Goal: Feedback & Contribution: Submit feedback/report problem

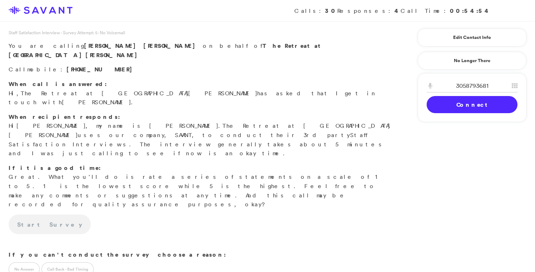
click at [447, 110] on link "Connect" at bounding box center [472, 104] width 91 height 17
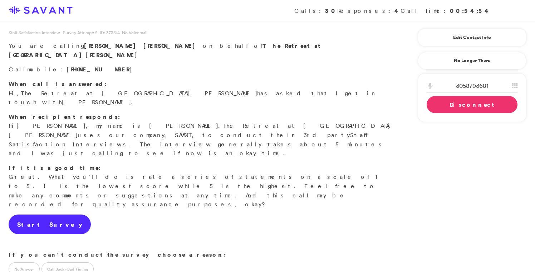
click at [49, 215] on link "Start Survey" at bounding box center [50, 225] width 82 height 20
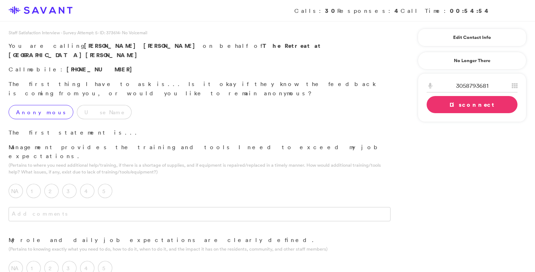
click at [40, 105] on label "Anonymous" at bounding box center [41, 112] width 65 height 14
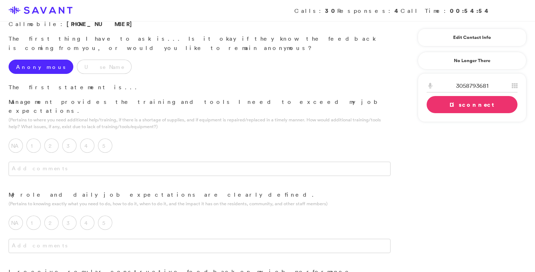
scroll to position [46, 0]
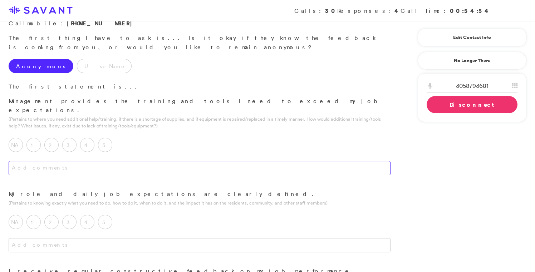
click at [152, 161] on textarea at bounding box center [200, 168] width 382 height 14
type textarea "Good."
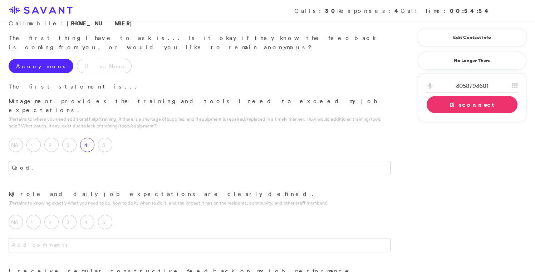
click at [90, 138] on label "4" at bounding box center [87, 145] width 14 height 14
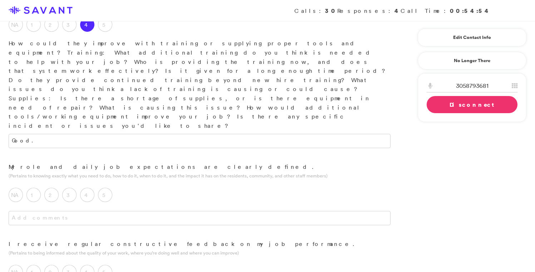
scroll to position [167, 0]
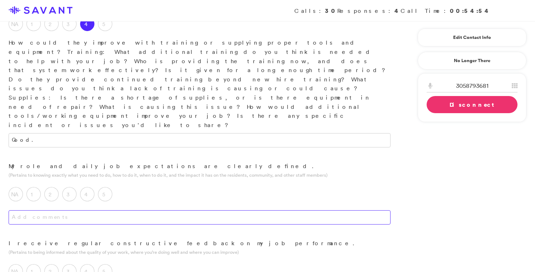
click at [128, 211] on textarea at bounding box center [200, 218] width 382 height 14
type textarea "Very good"
click at [109, 187] on label "5" at bounding box center [105, 194] width 14 height 14
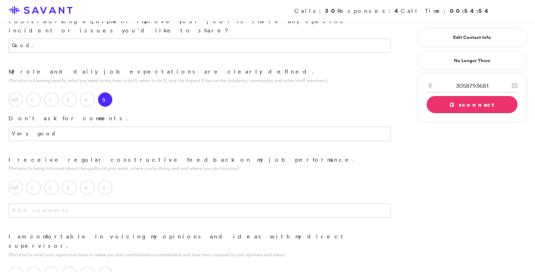
scroll to position [266, 0]
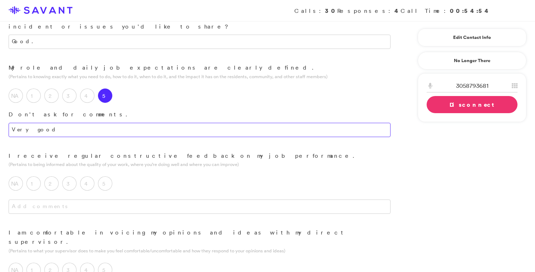
drag, startPoint x: 45, startPoint y: 58, endPoint x: -3, endPoint y: 48, distance: 49.2
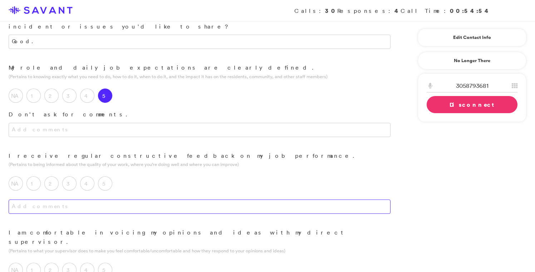
click at [90, 200] on textarea at bounding box center [200, 207] width 382 height 14
type textarea "It's okay."
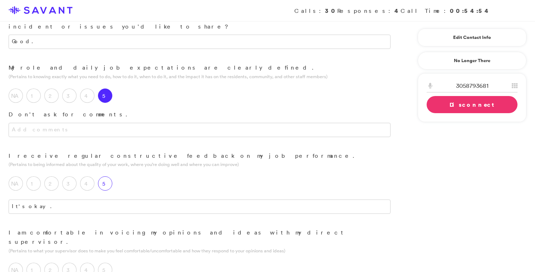
click at [110, 177] on div "5" at bounding box center [107, 186] width 18 height 18
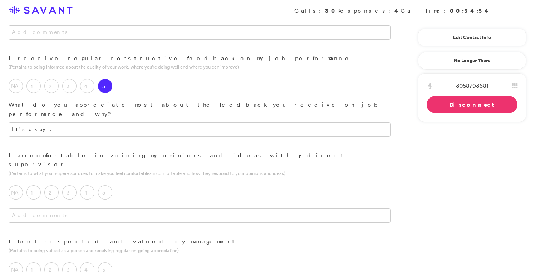
scroll to position [363, 0]
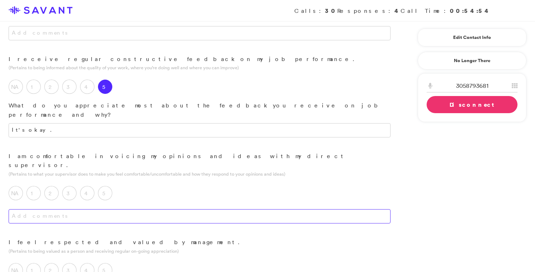
click at [112, 210] on textarea at bounding box center [200, 217] width 382 height 14
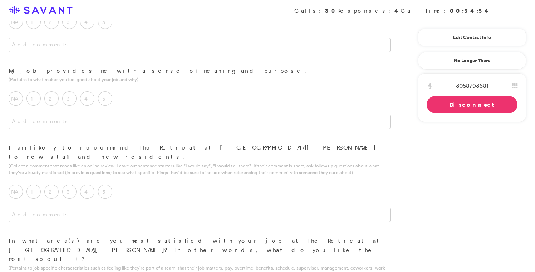
scroll to position [816, 0]
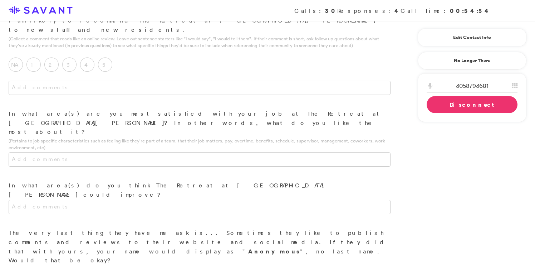
type textarea "Everything is good"
click at [443, 104] on link "Disconnect" at bounding box center [472, 104] width 91 height 17
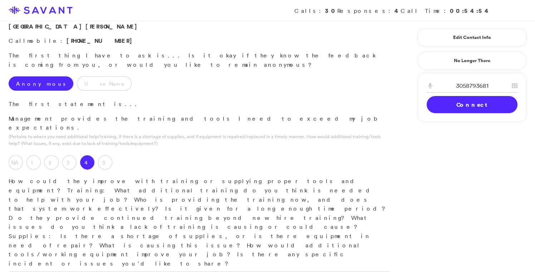
scroll to position [0, 0]
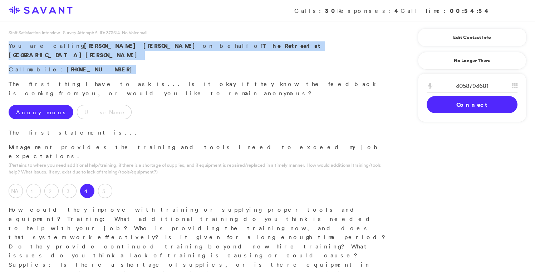
drag, startPoint x: 91, startPoint y: 62, endPoint x: 2, endPoint y: 45, distance: 90.6
click at [2, 45] on div "Staff Satisfaction Interview - Survey Attempt: 5 - ID: 373614 - No Voicemail Yo…" at bounding box center [199, 54] width 399 height 50
copy div "You are calling [PERSON_NAME] on behalf of The Retreat at [GEOGRAPHIC_DATA][PER…"
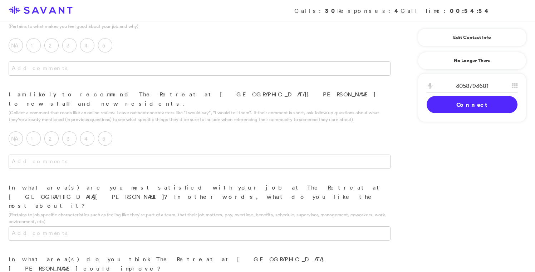
scroll to position [816, 0]
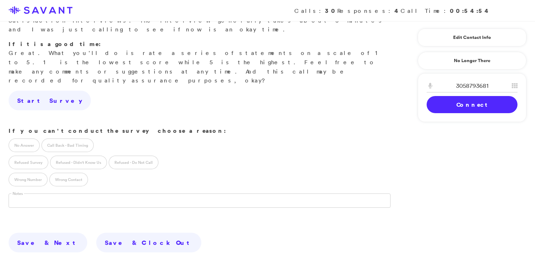
scroll to position [142, 0]
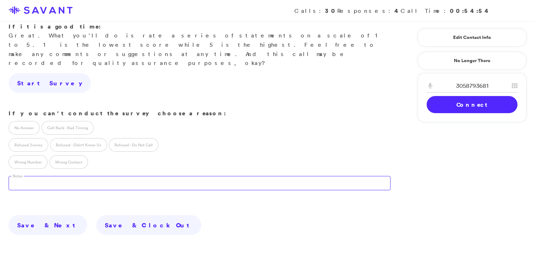
click at [113, 176] on textarea at bounding box center [200, 183] width 382 height 14
drag, startPoint x: 87, startPoint y: 128, endPoint x: 4, endPoint y: 124, distance: 83.4
click at [4, 170] on div "Notes Needs a Spanish Interpreter" at bounding box center [199, 187] width 399 height 35
type textarea "S"
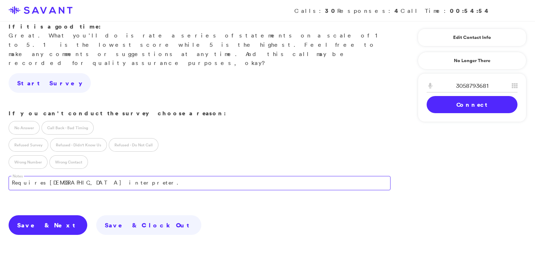
type textarea "Requires [DEMOGRAPHIC_DATA] interpreter."
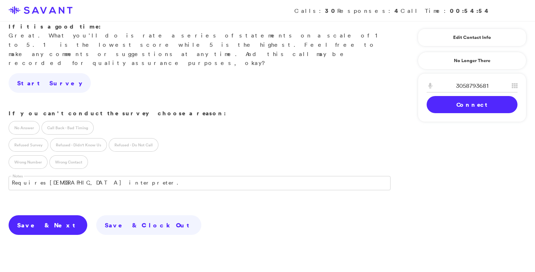
click at [39, 216] on link "Save & Next" at bounding box center [48, 226] width 79 height 20
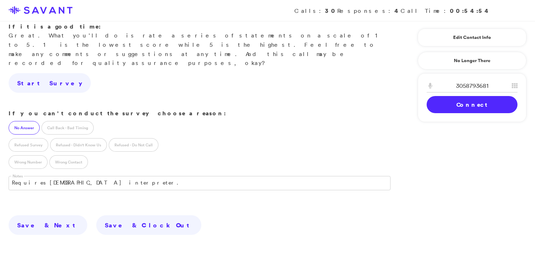
click at [29, 121] on label "No Answer" at bounding box center [24, 128] width 31 height 14
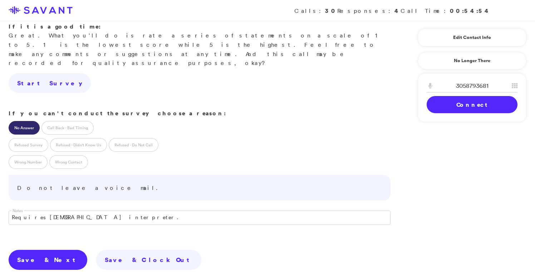
click at [35, 250] on link "Save & Next" at bounding box center [48, 260] width 79 height 20
